Goal: Check status: Check status

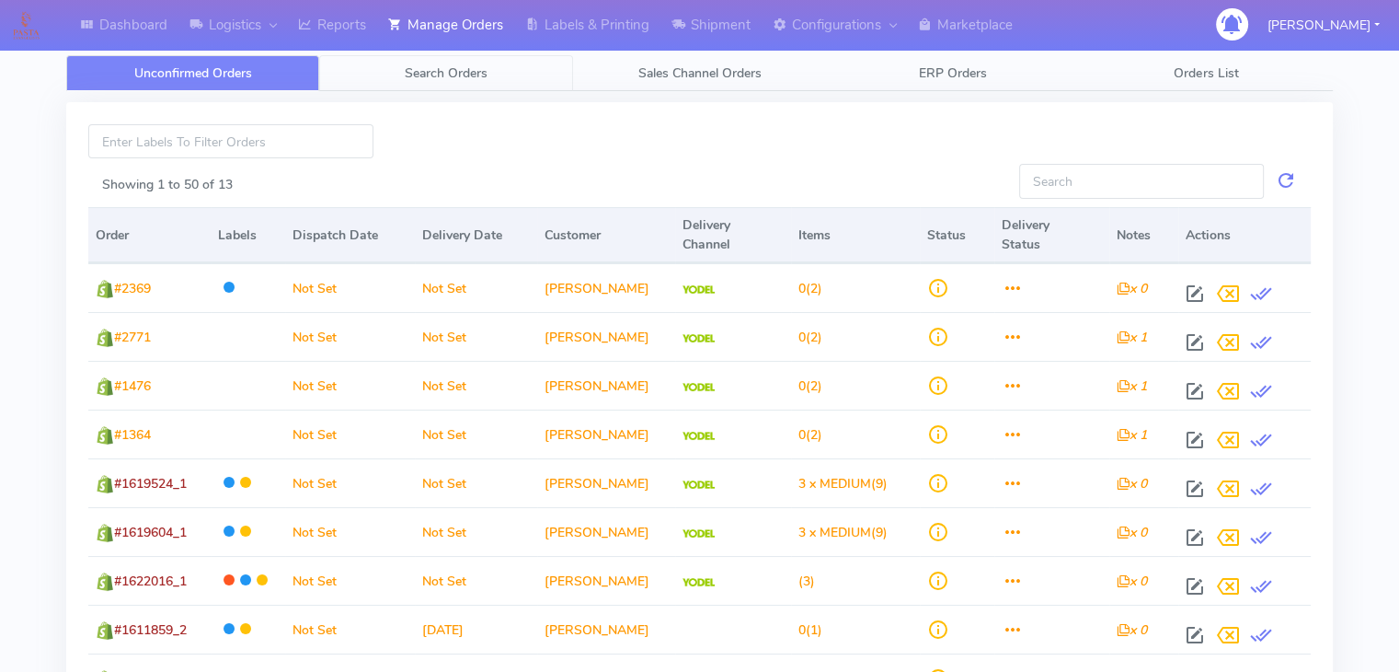
click at [457, 74] on span "Search Orders" at bounding box center [446, 72] width 83 height 17
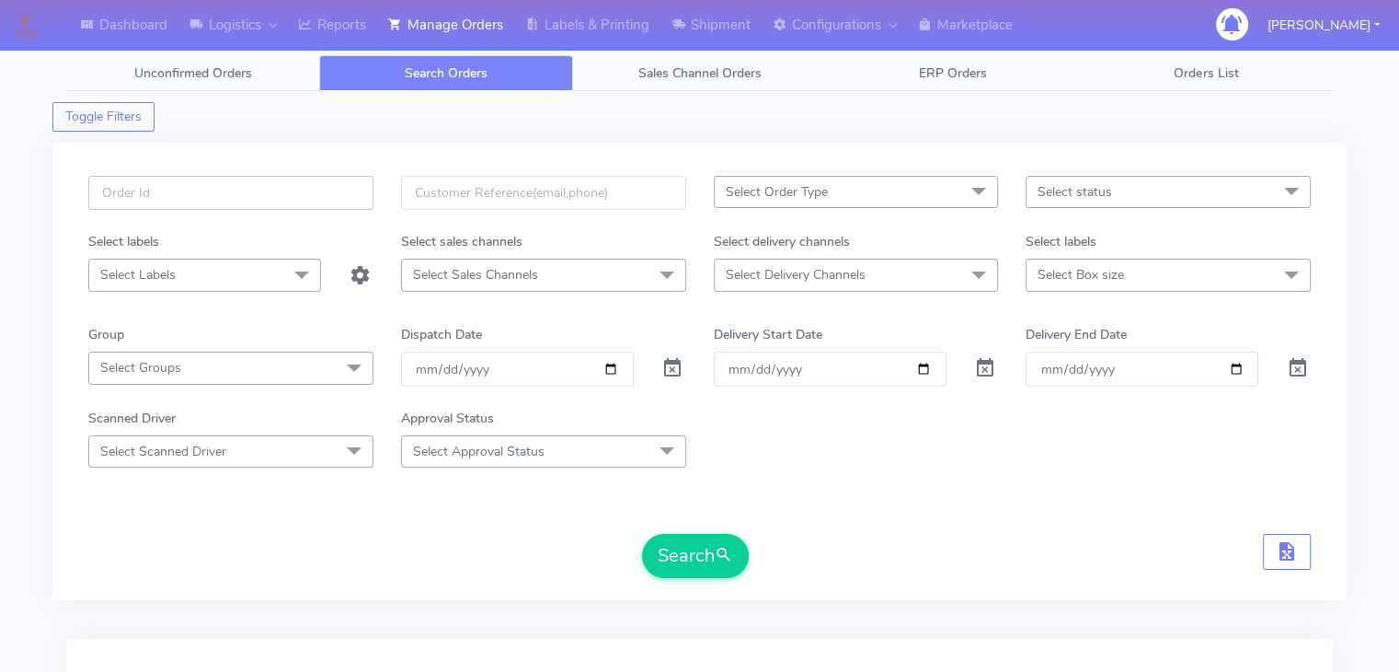
click at [261, 188] on input "text" at bounding box center [230, 193] width 285 height 34
drag, startPoint x: 86, startPoint y: 199, endPoint x: 2, endPoint y: 181, distance: 86.4
click at [0, 196] on div "Dashboard Logistics [GEOGRAPHIC_DATA] Logistics Reports Manage Orders Labels & …" at bounding box center [699, 420] width 1399 height 774
paste input "2339"
type input "#1623397_1"
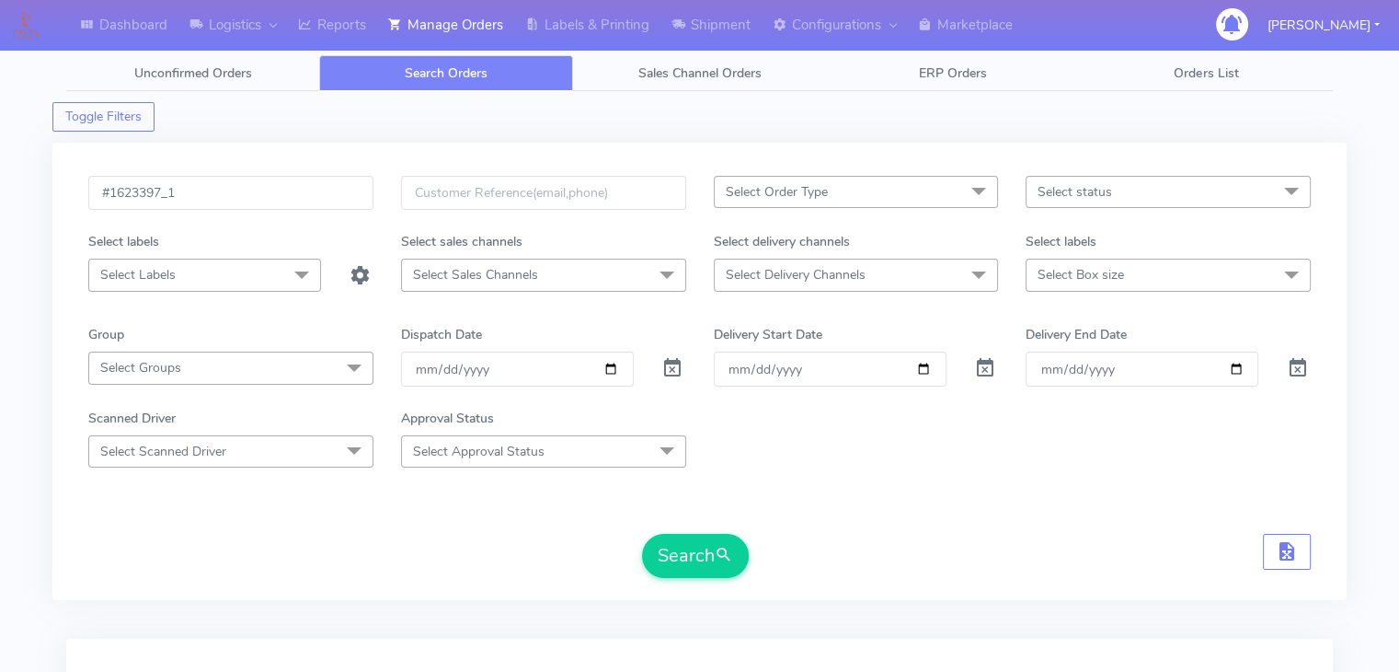
click at [655, 367] on div at bounding box center [674, 368] width 52 height 34
click at [671, 364] on span at bounding box center [672, 371] width 22 height 17
click at [703, 557] on button "Search" at bounding box center [695, 556] width 107 height 44
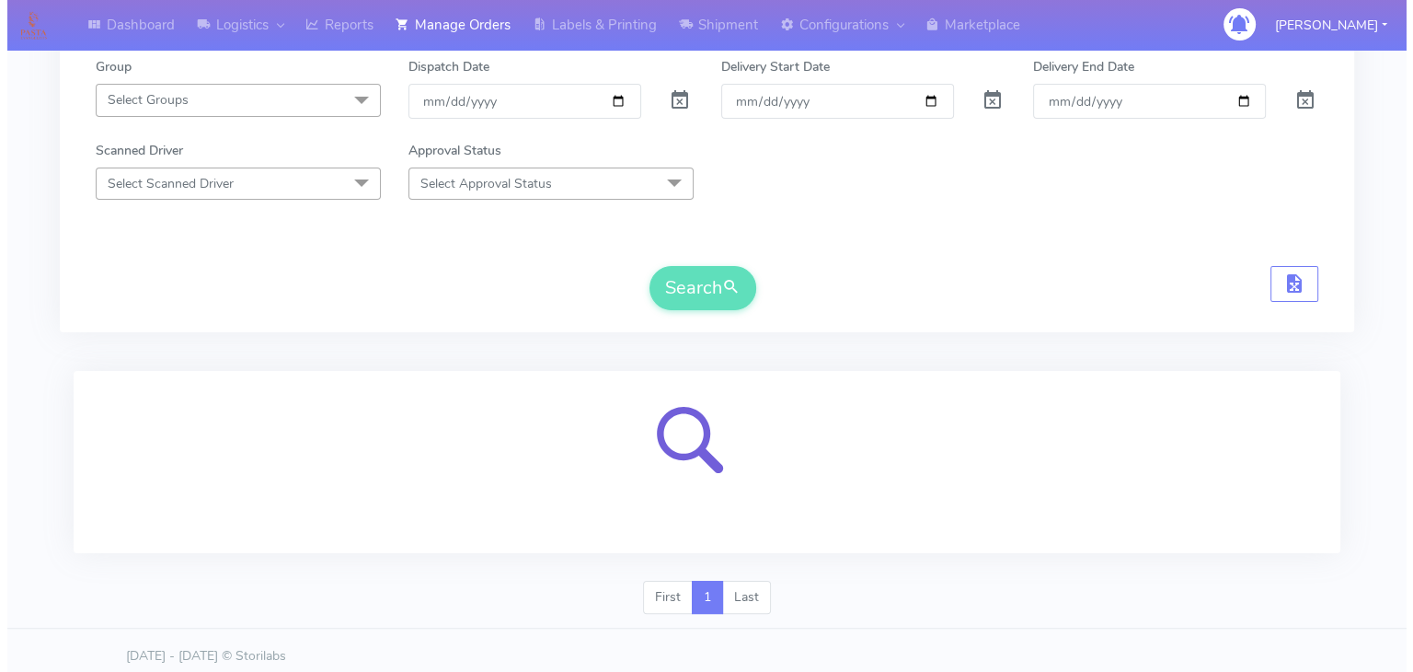
scroll to position [277, 0]
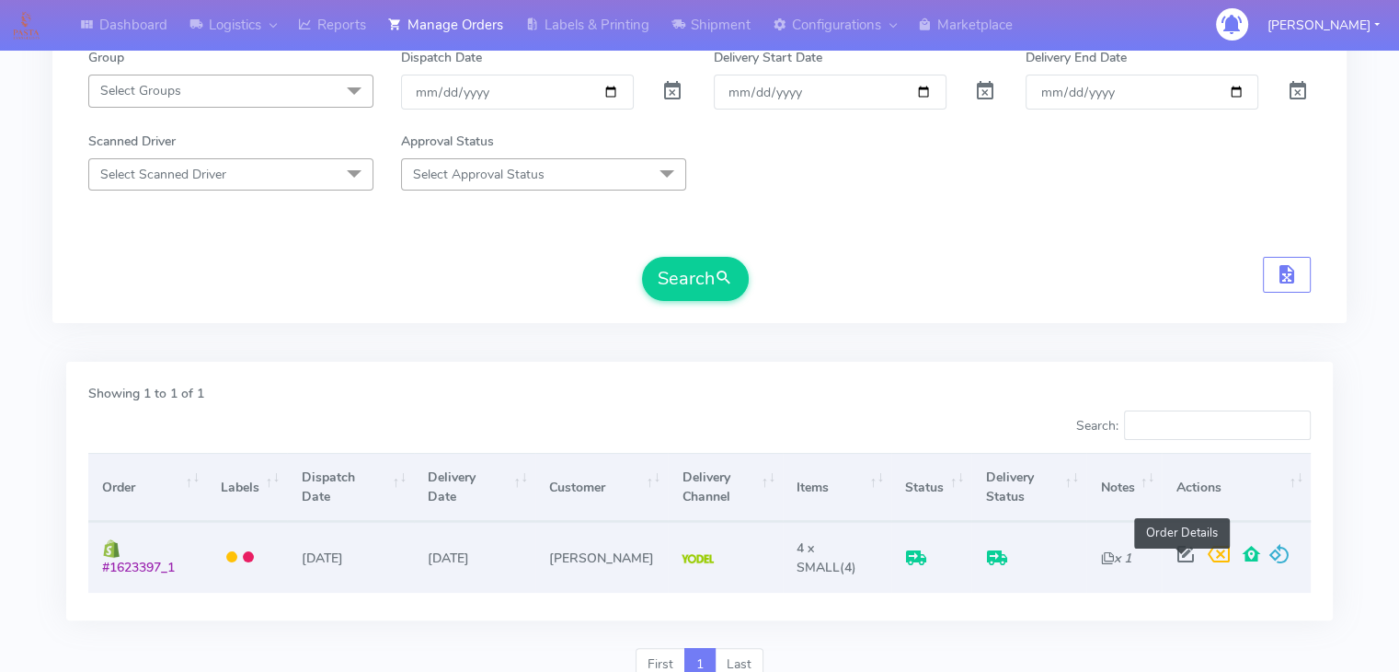
click at [1184, 559] on span at bounding box center [1185, 557] width 33 height 17
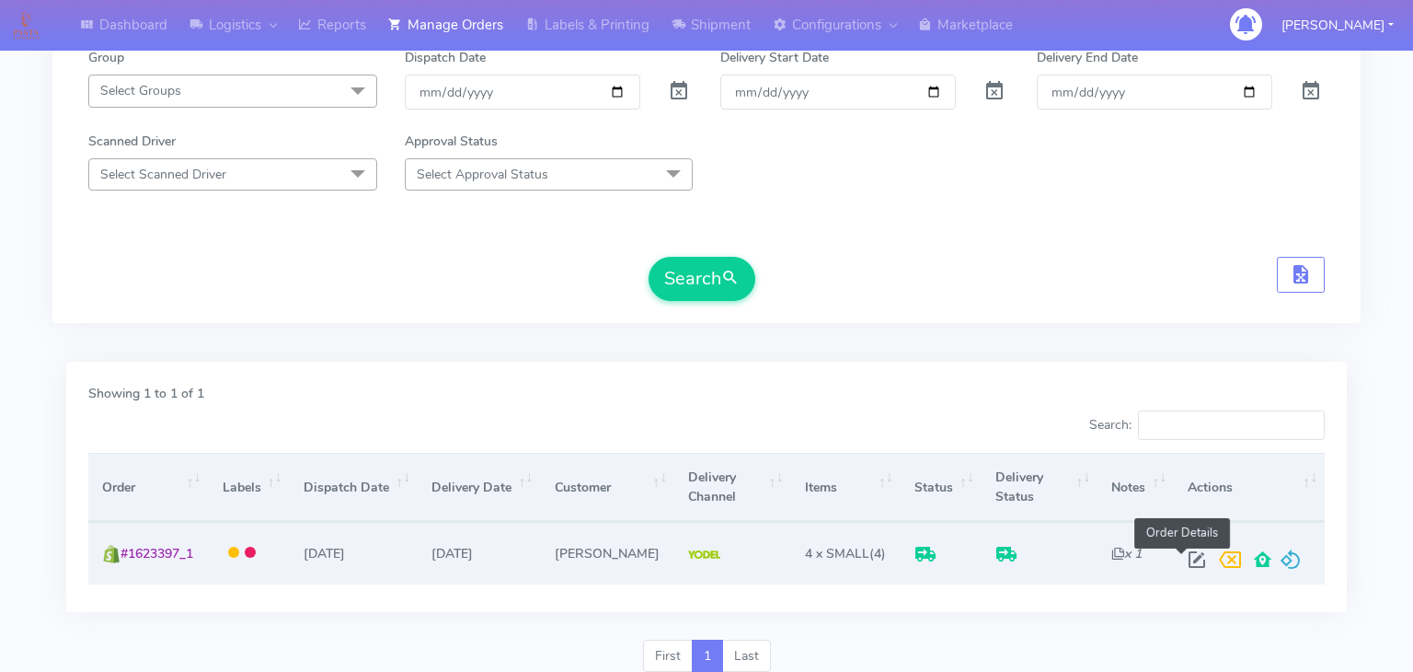
select select "5"
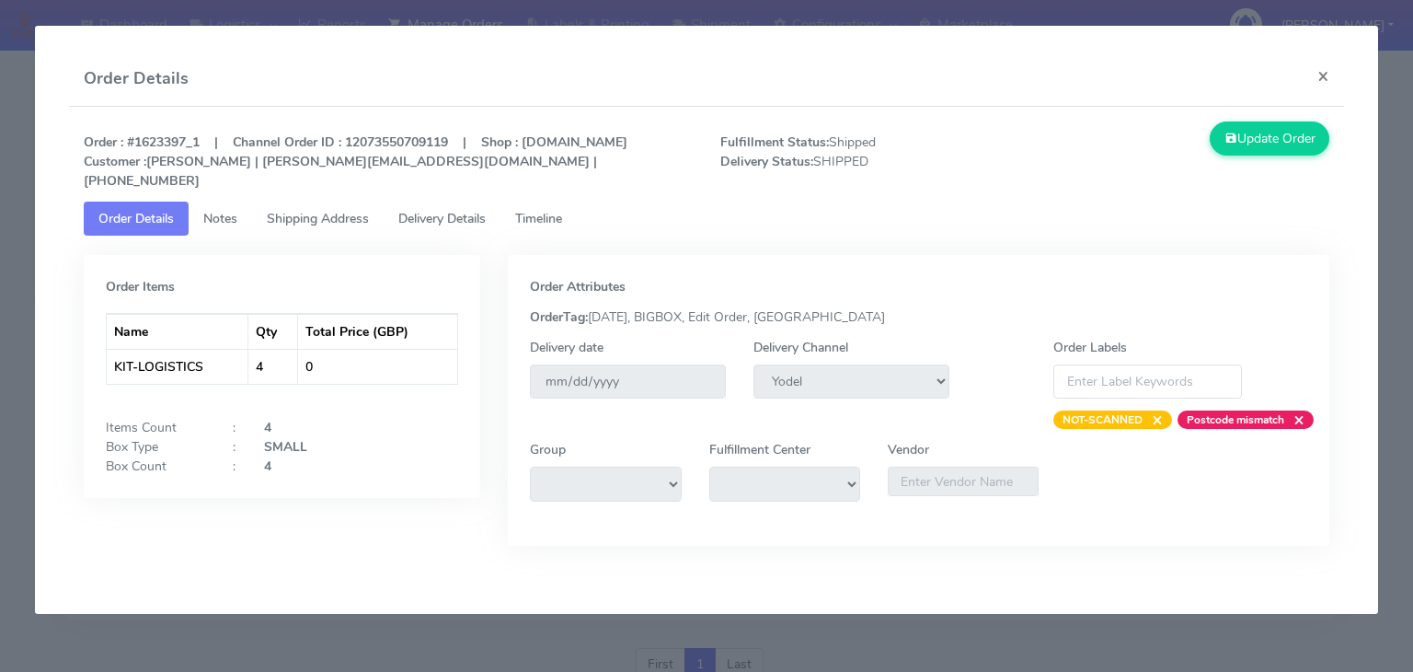
click at [468, 221] on span "Delivery Details" at bounding box center [441, 218] width 87 height 17
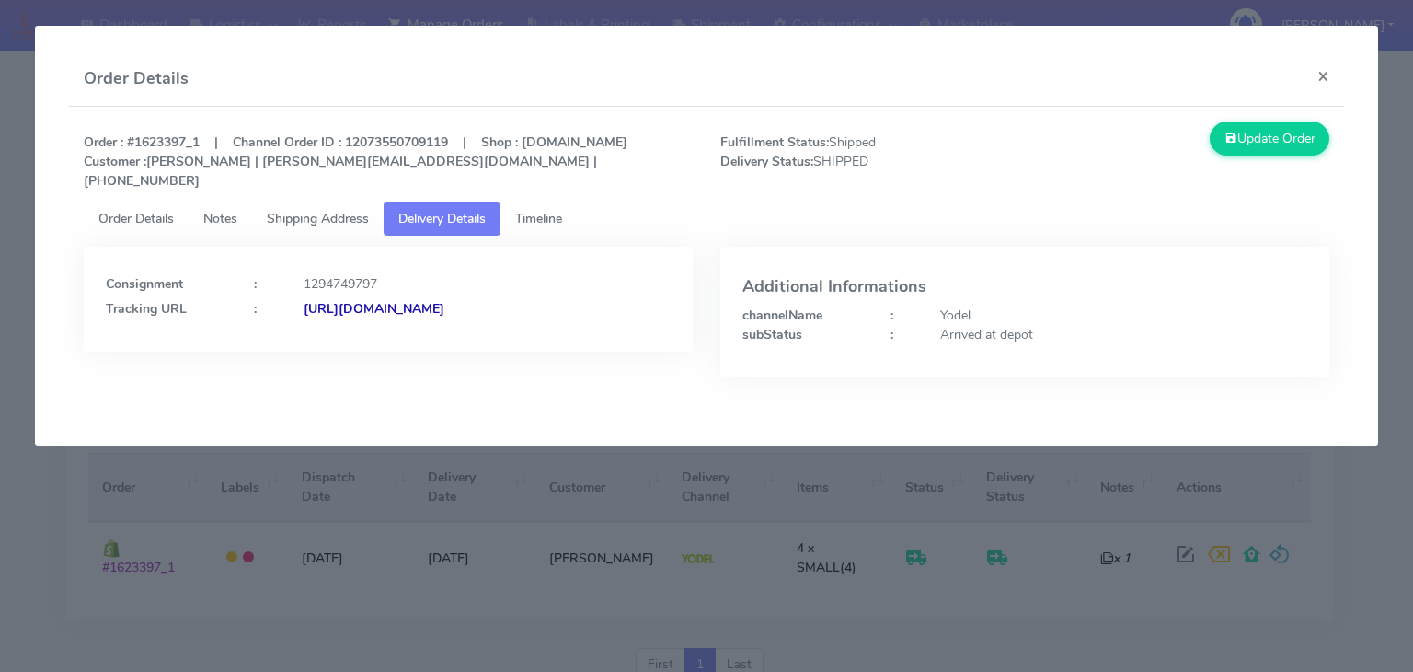
click at [321, 214] on span "Shipping Address" at bounding box center [318, 218] width 102 height 17
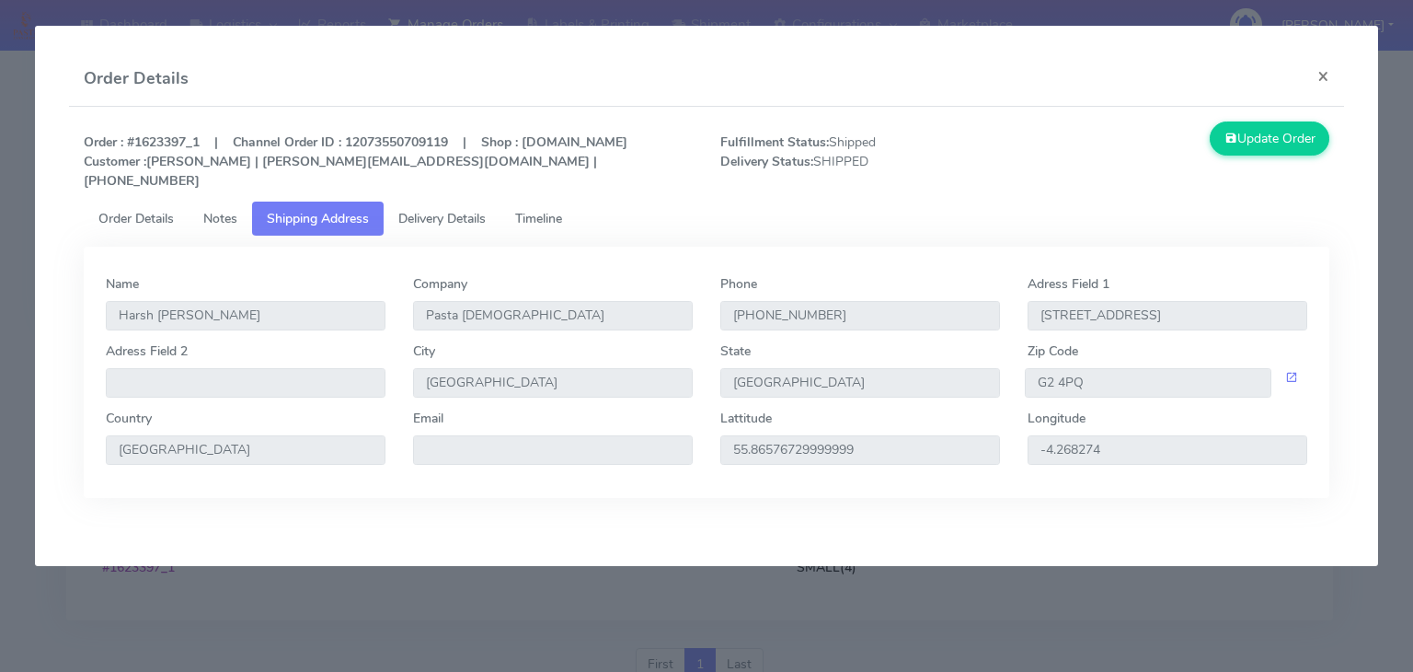
click at [555, 213] on span "Timeline" at bounding box center [538, 218] width 47 height 17
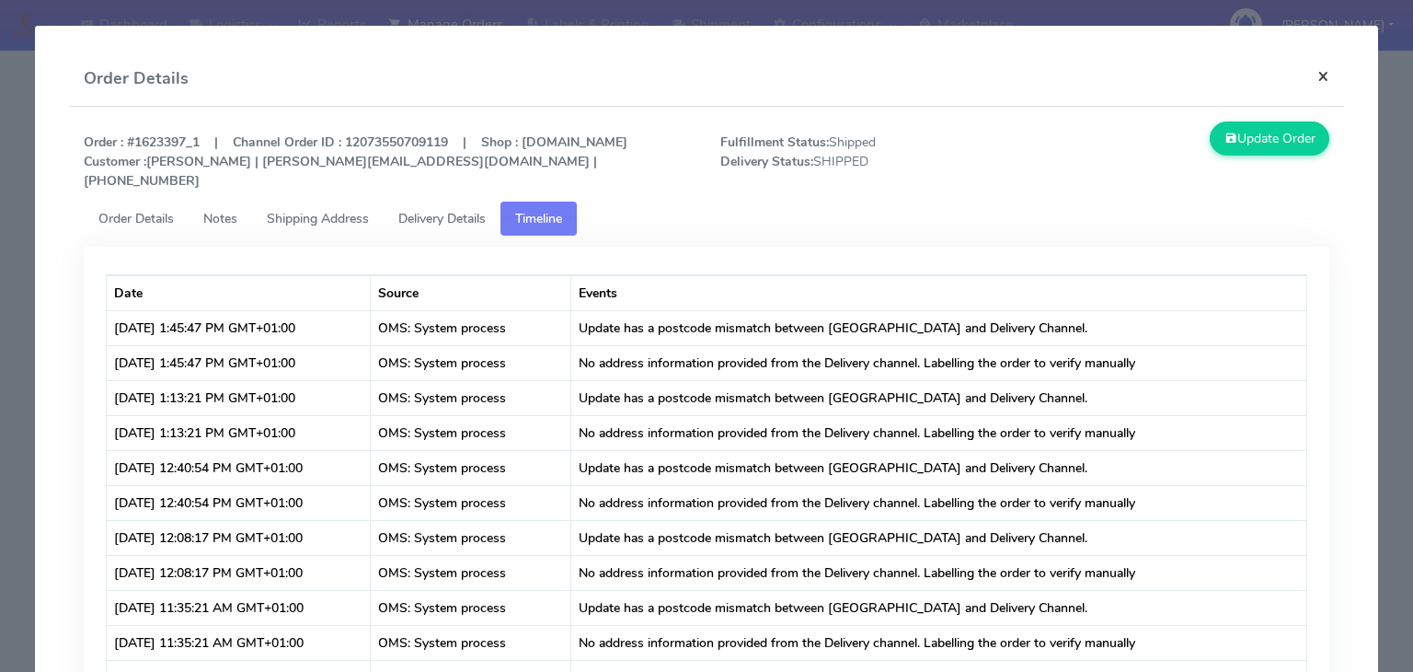
click at [1303, 75] on button "×" at bounding box center [1323, 76] width 41 height 49
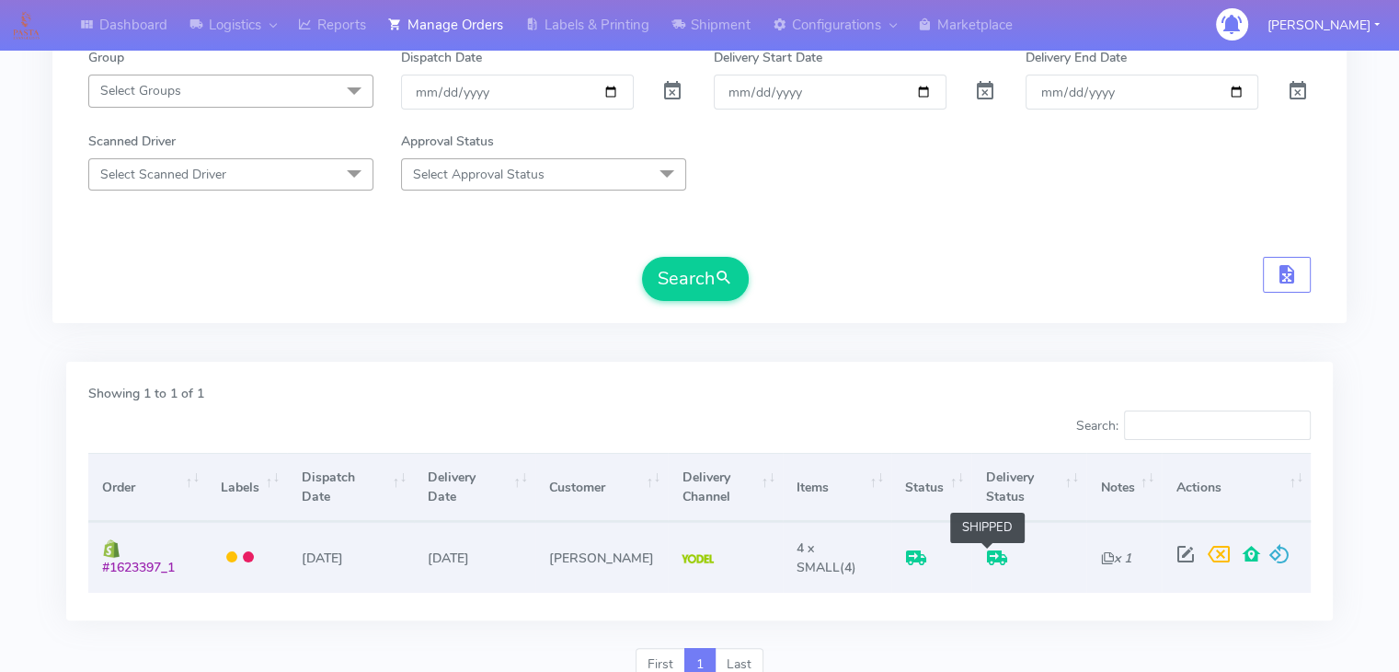
click at [990, 553] on span at bounding box center [997, 561] width 22 height 17
click at [909, 553] on span at bounding box center [916, 561] width 22 height 17
click at [975, 540] on td at bounding box center [1028, 557] width 115 height 70
click at [1178, 558] on span at bounding box center [1185, 557] width 33 height 17
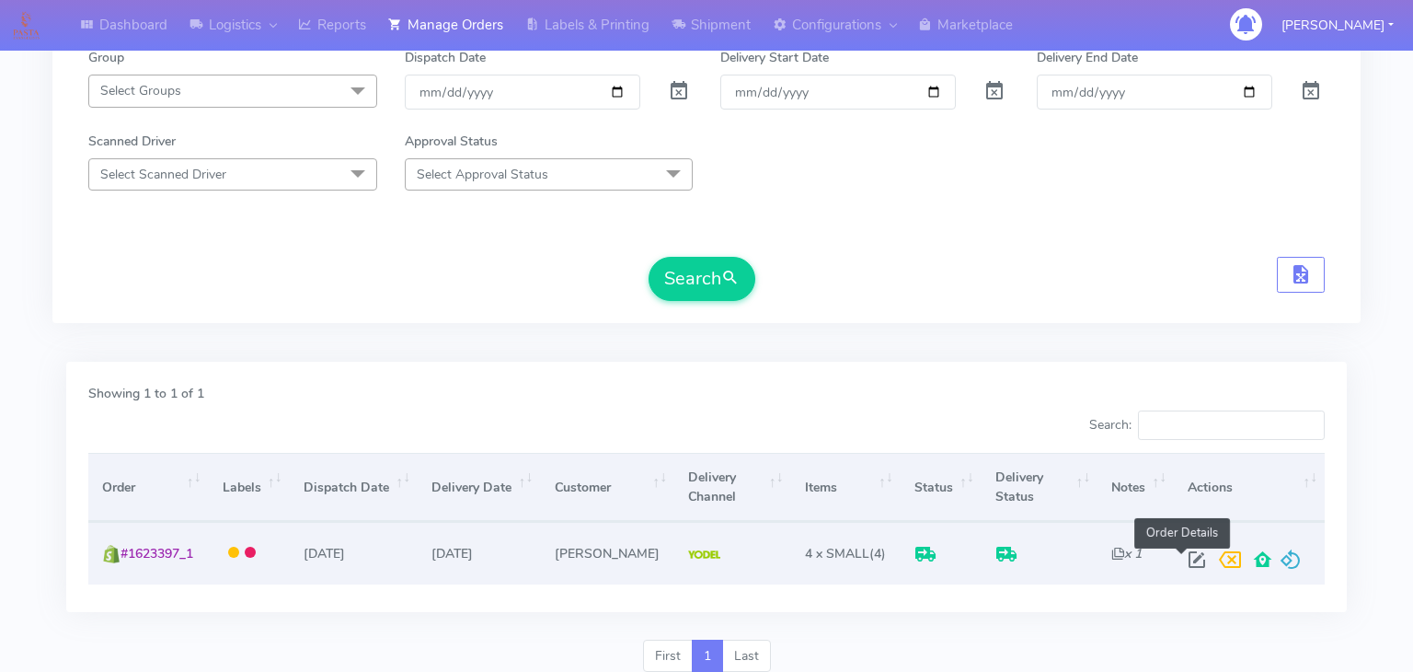
select select "5"
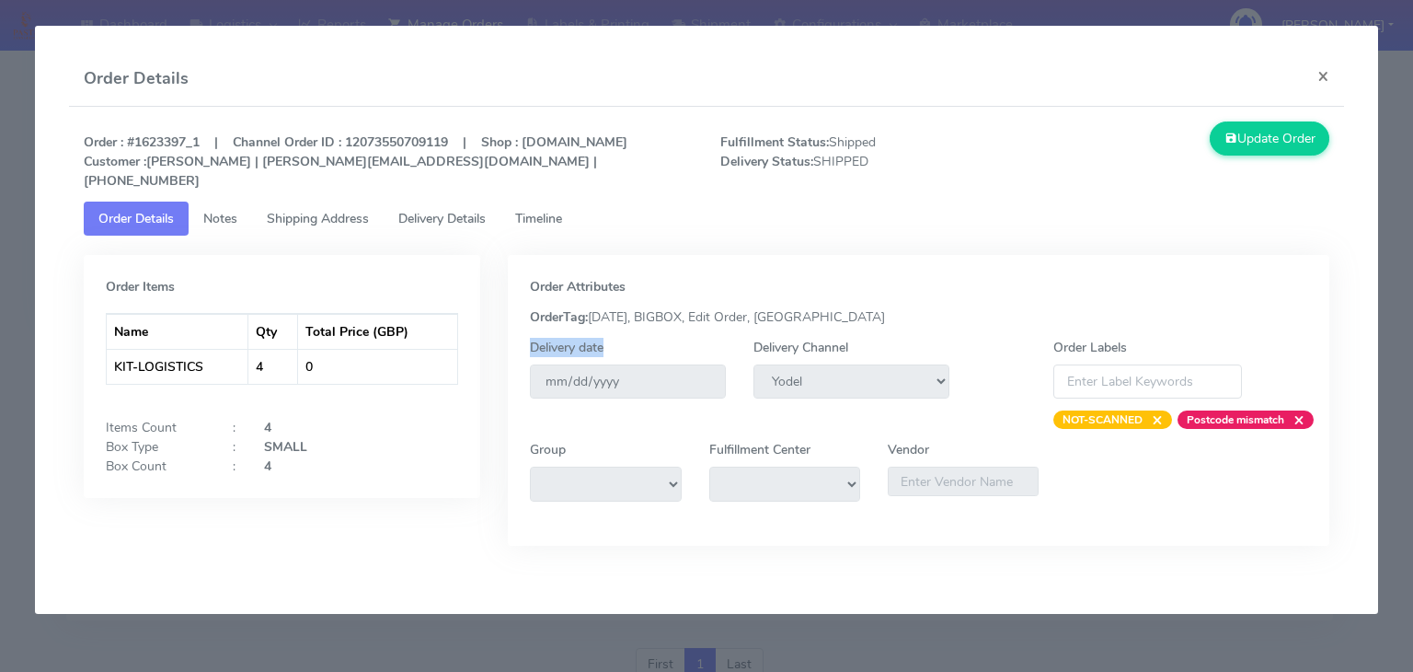
drag, startPoint x: 662, startPoint y: 350, endPoint x: 670, endPoint y: 384, distance: 33.9
click at [670, 384] on div "Delivery date [DATE]" at bounding box center [628, 378] width 196 height 80
click at [221, 214] on span "Notes" at bounding box center [220, 218] width 34 height 17
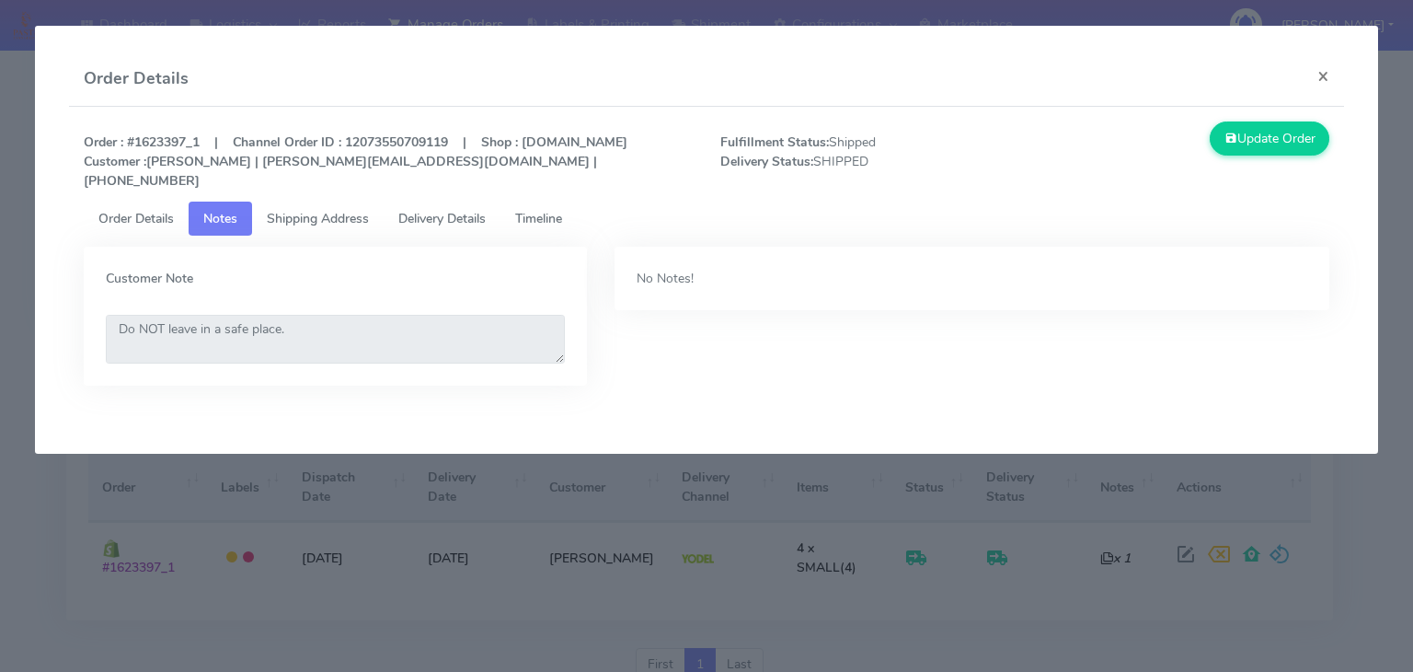
click at [312, 207] on link "Shipping Address" at bounding box center [318, 218] width 132 height 34
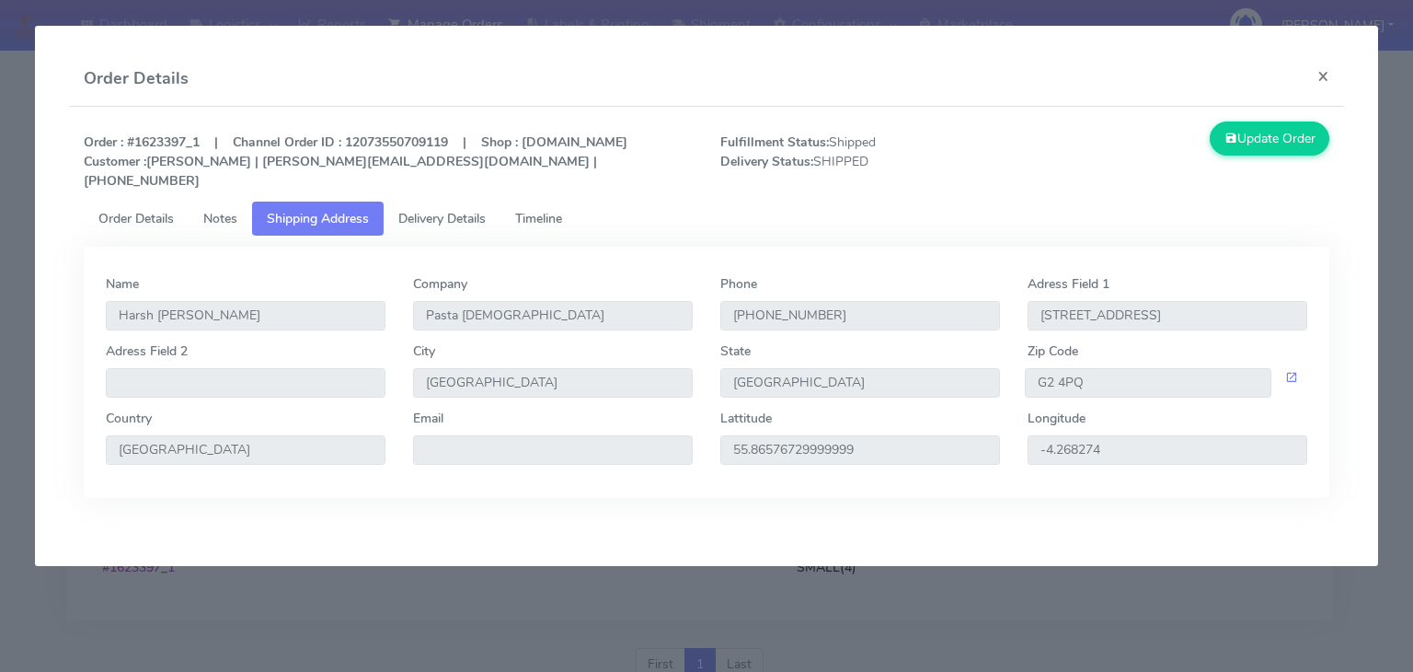
click at [472, 213] on span "Delivery Details" at bounding box center [441, 218] width 87 height 17
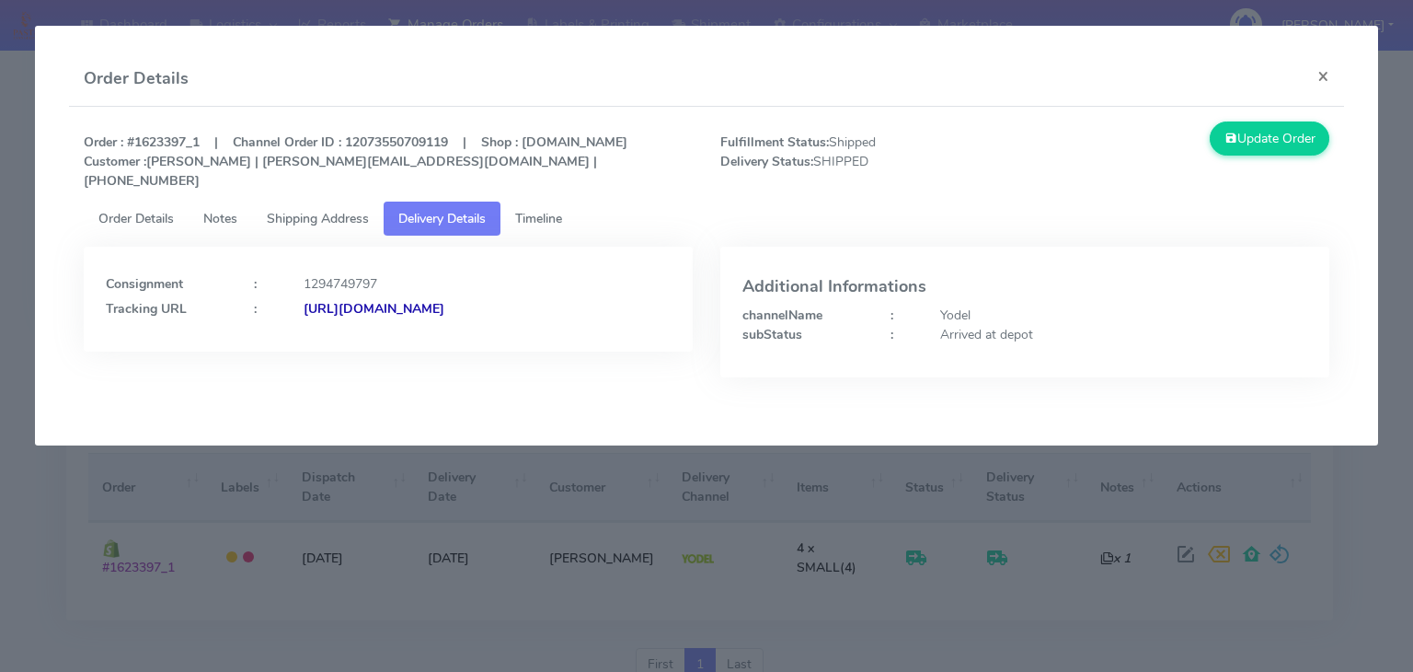
click at [444, 311] on strong "[URL][DOMAIN_NAME]" at bounding box center [374, 308] width 141 height 17
